Goal: Transaction & Acquisition: Purchase product/service

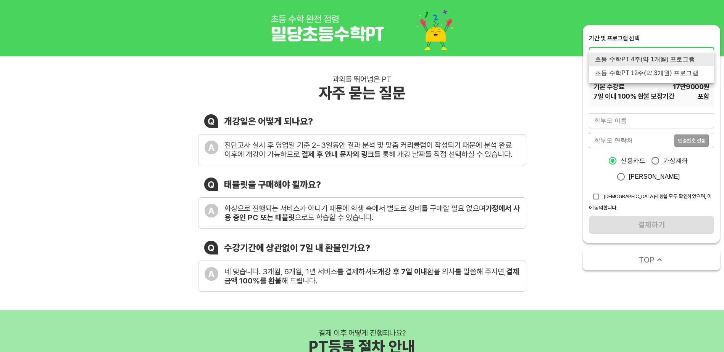
click at [687, 72] on li "초등 수학PT 12주(약 3개월) 프로그램" at bounding box center [651, 73] width 125 height 14
type input "1418"
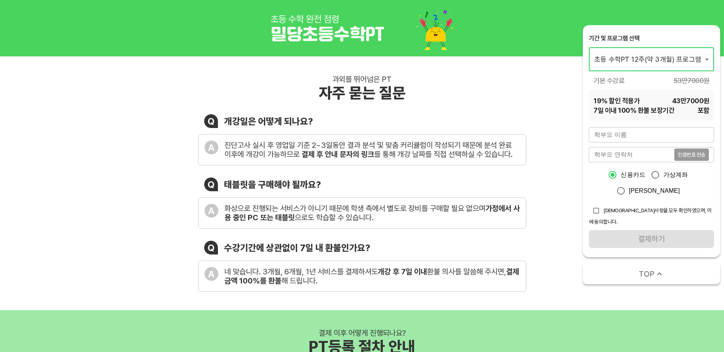
click at [653, 135] on input "text" at bounding box center [651, 134] width 125 height 15
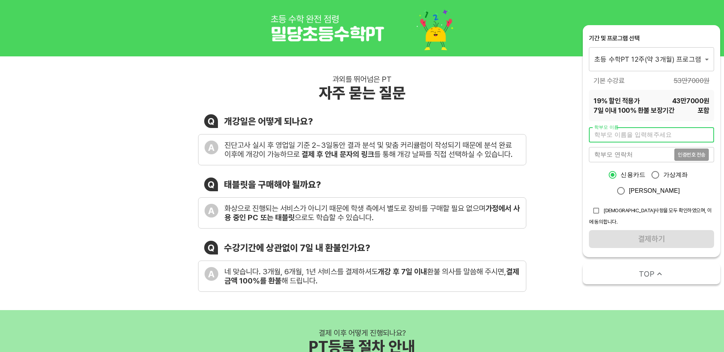
type input "[PERSON_NAME]"
click at [626, 154] on input "tel" at bounding box center [631, 154] width 85 height 15
type input "01088260935"
click at [595, 211] on input "checkbox" at bounding box center [596, 211] width 14 height 14
checkbox input "true"
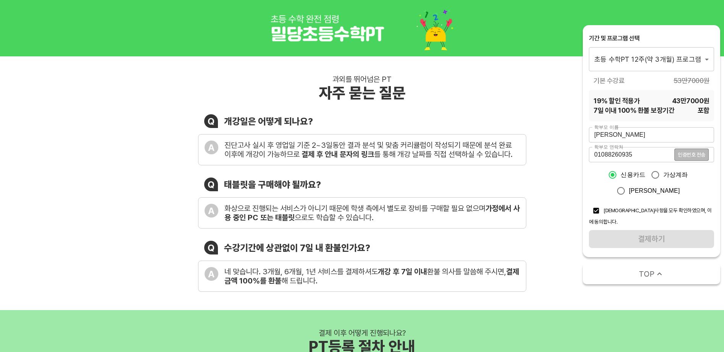
click at [690, 154] on span "인증번호 전송" at bounding box center [690, 154] width 27 height 5
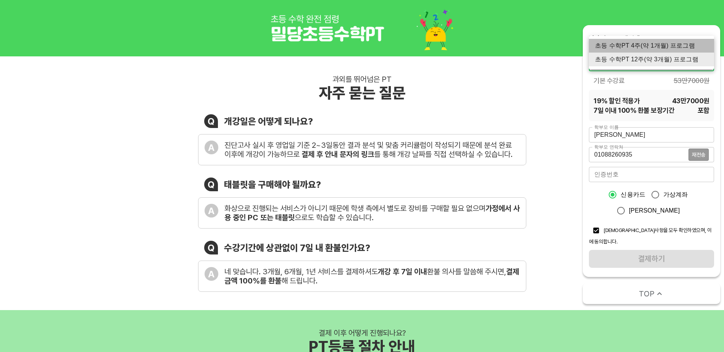
click at [683, 43] on li "초등 수학PT 4주(약 1개월) 프로그램" at bounding box center [651, 46] width 125 height 14
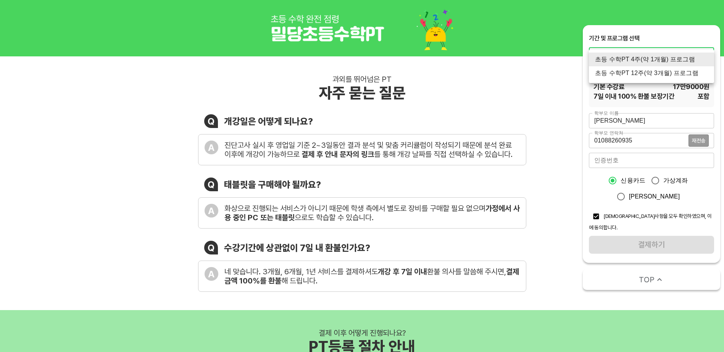
click at [685, 73] on li "초등 수학PT 12주(약 3개월) 프로그램" at bounding box center [651, 73] width 125 height 14
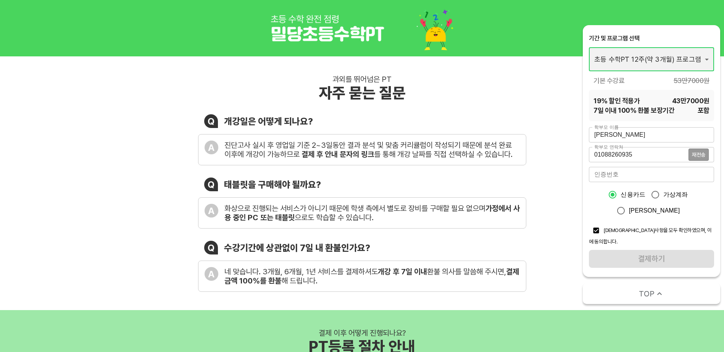
type input "1418"
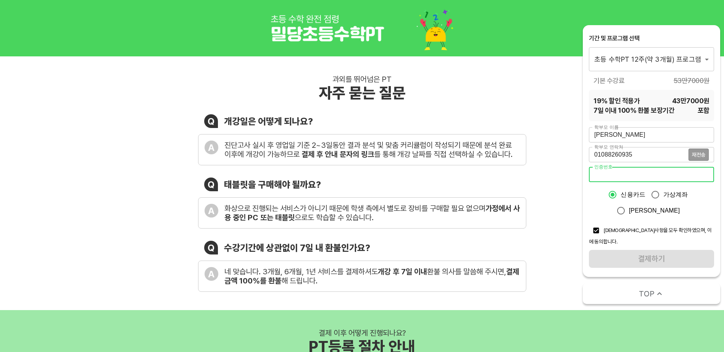
click at [664, 176] on input "number" at bounding box center [651, 174] width 125 height 15
type input "8024"
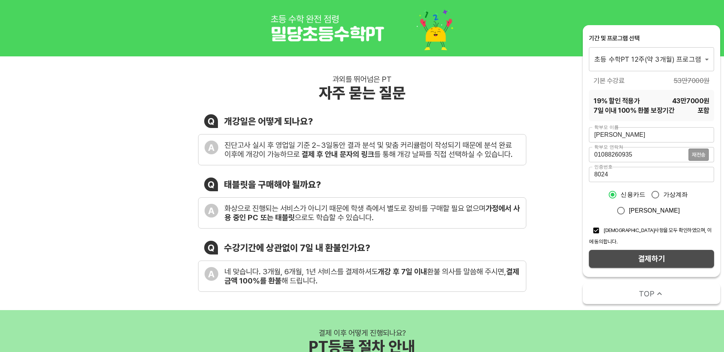
click at [671, 254] on span "결제하기" at bounding box center [651, 258] width 113 height 13
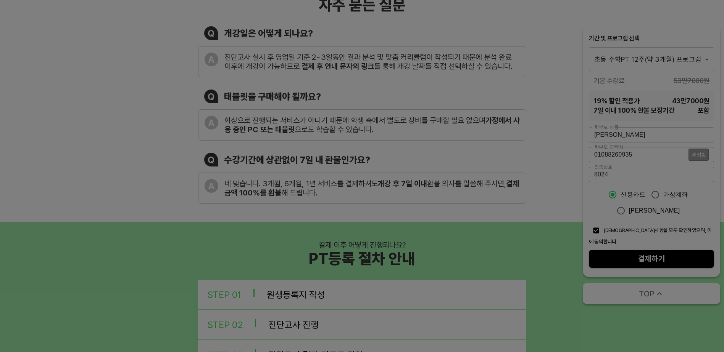
scroll to position [89, 0]
